Goal: Find specific fact: Find specific fact

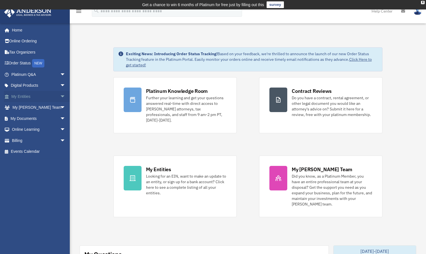
click at [28, 96] on link "My Entities arrow_drop_down" at bounding box center [39, 96] width 70 height 11
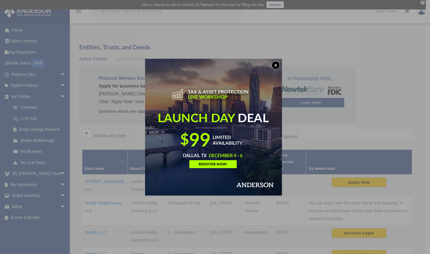
click at [277, 65] on button "x" at bounding box center [275, 65] width 8 height 8
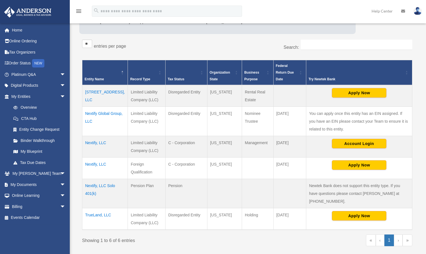
scroll to position [112, 0]
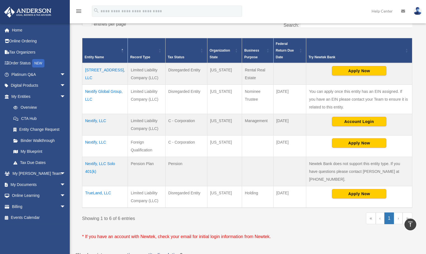
click at [96, 192] on td "TrueLand, LLC" at bounding box center [104, 197] width 45 height 22
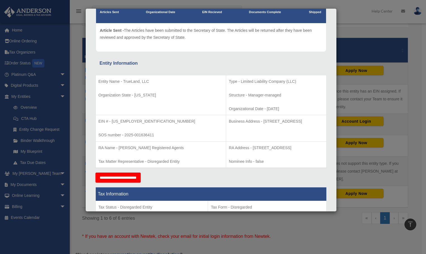
scroll to position [56, 0]
click at [280, 120] on p "Business Address - 1718 Capitol Ave., Cheyenne, WY 82001" at bounding box center [276, 121] width 95 height 7
drag, startPoint x: 297, startPoint y: 121, endPoint x: 227, endPoint y: 122, distance: 70.3
click at [229, 122] on p "Business Address - 1718 Capitol Ave., Cheyenne, WY 82001" at bounding box center [276, 121] width 95 height 7
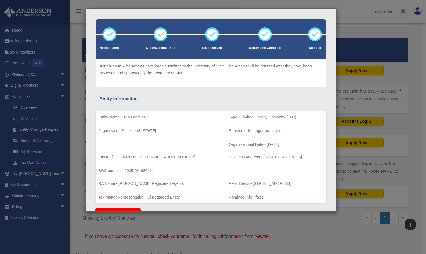
scroll to position [28, 0]
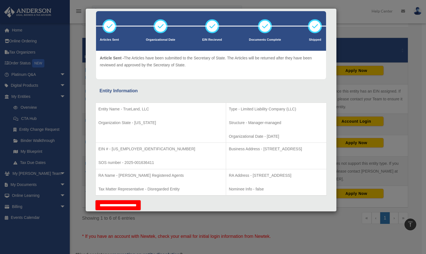
copy p "1718 Capitol Ave., Cheyenne, WY 82001"
